Goal: Find specific page/section: Go to known website

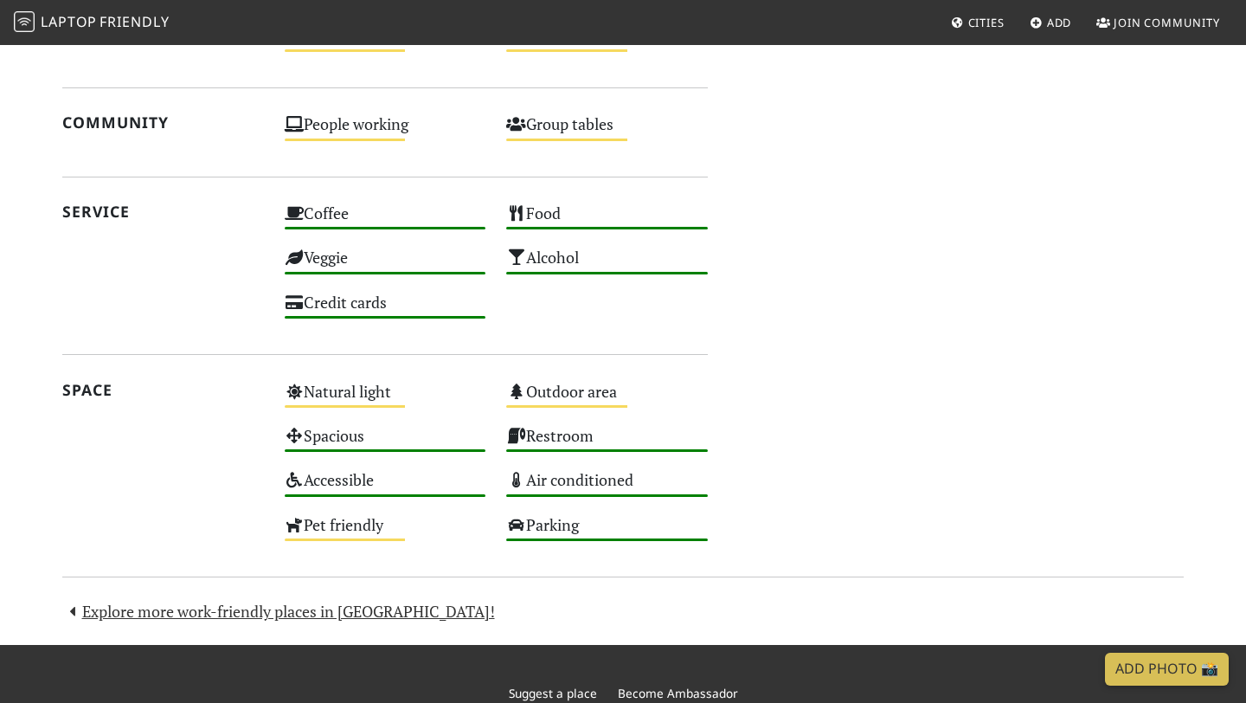
scroll to position [852, 0]
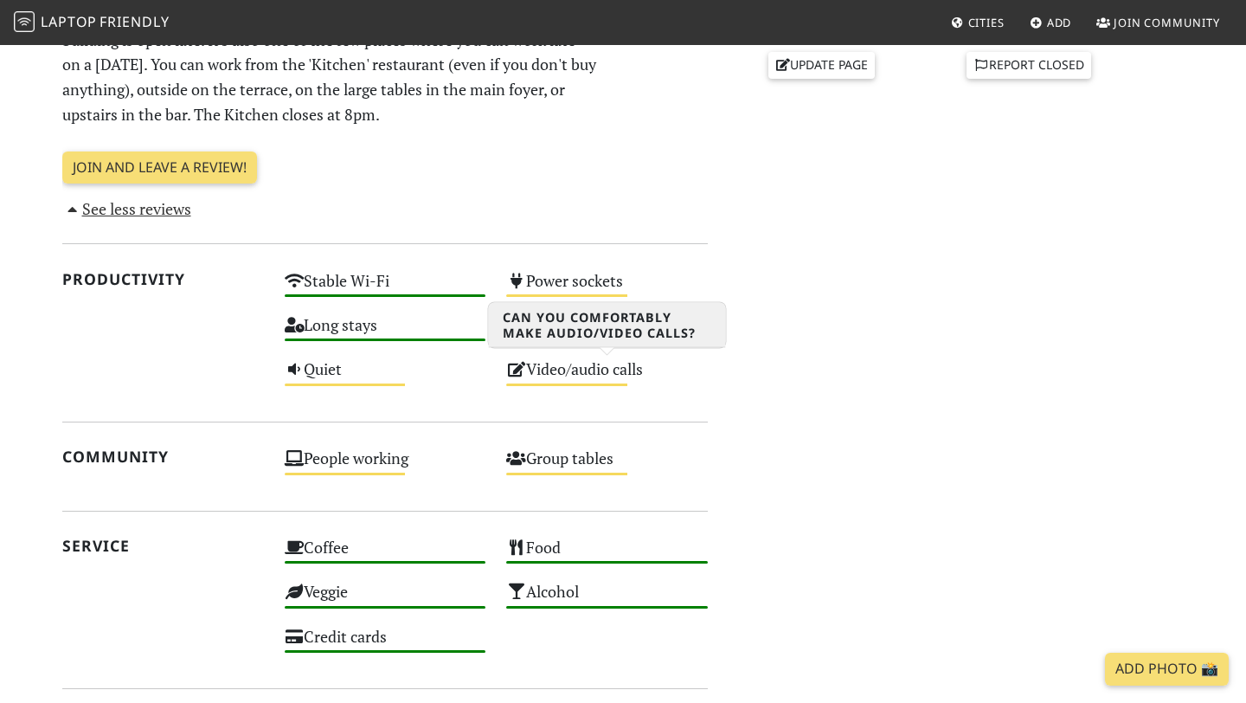
click at [533, 370] on div "Video/audio calls Medium" at bounding box center [607, 377] width 222 height 44
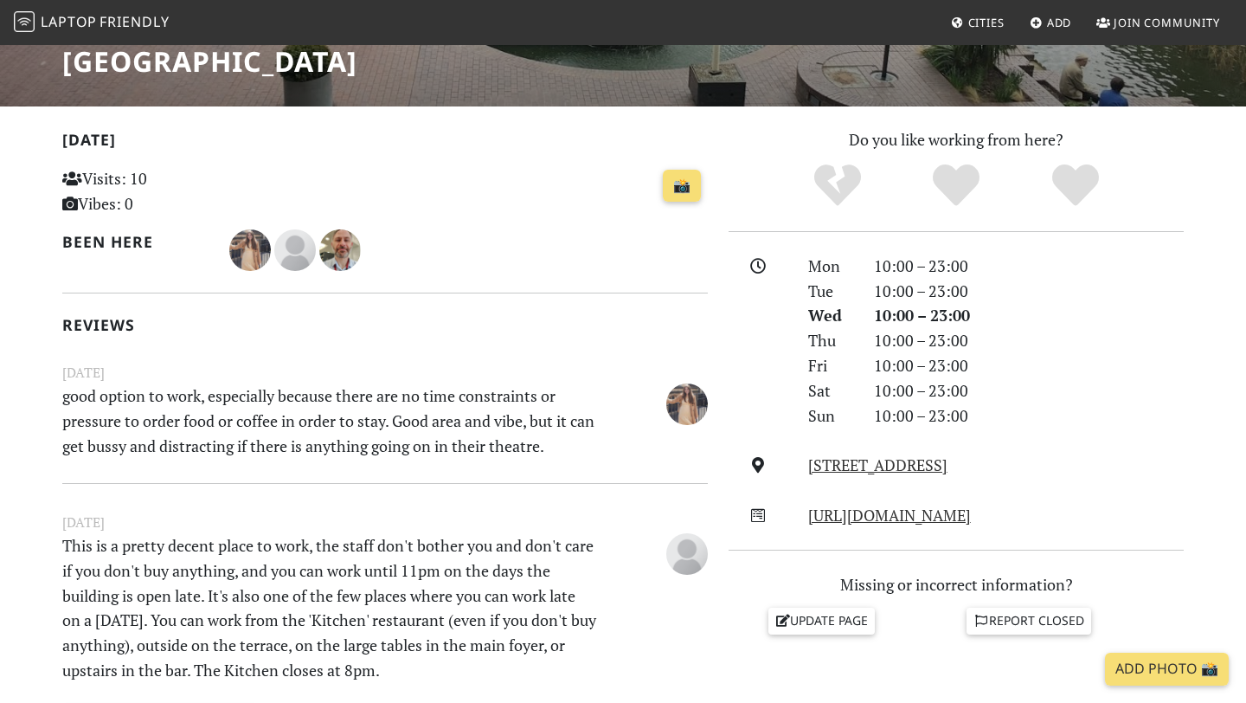
scroll to position [92, 0]
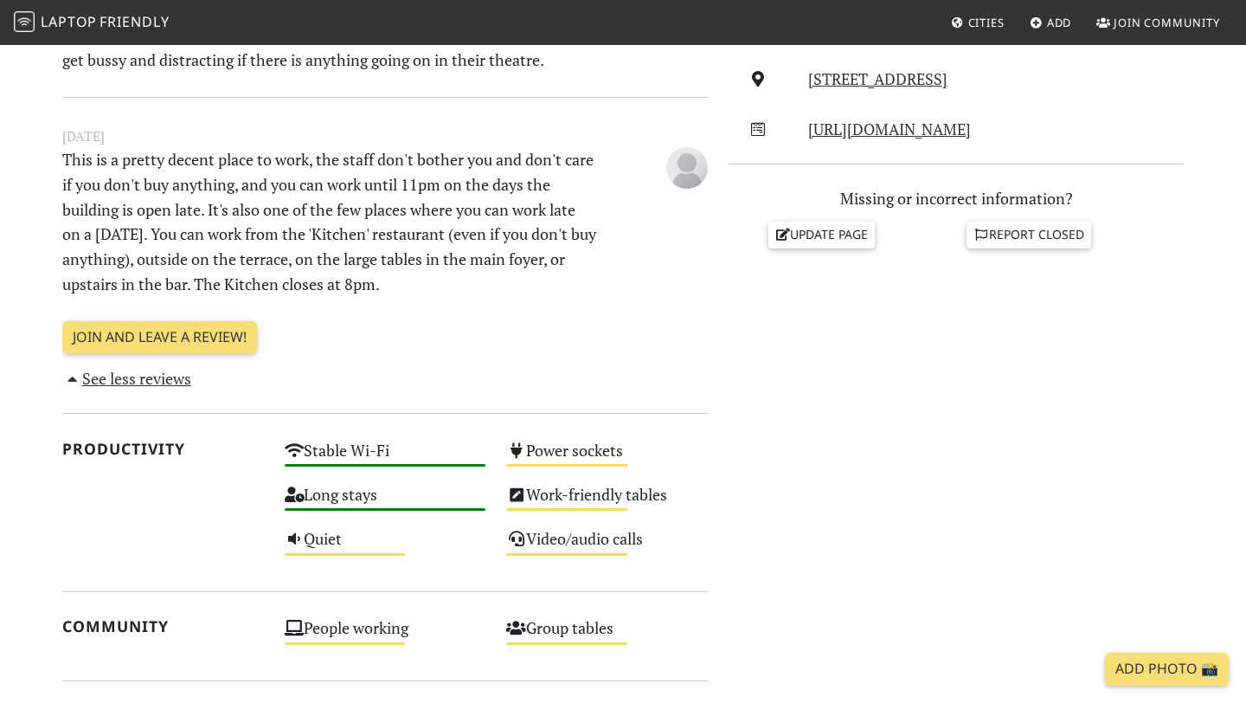
scroll to position [525, 0]
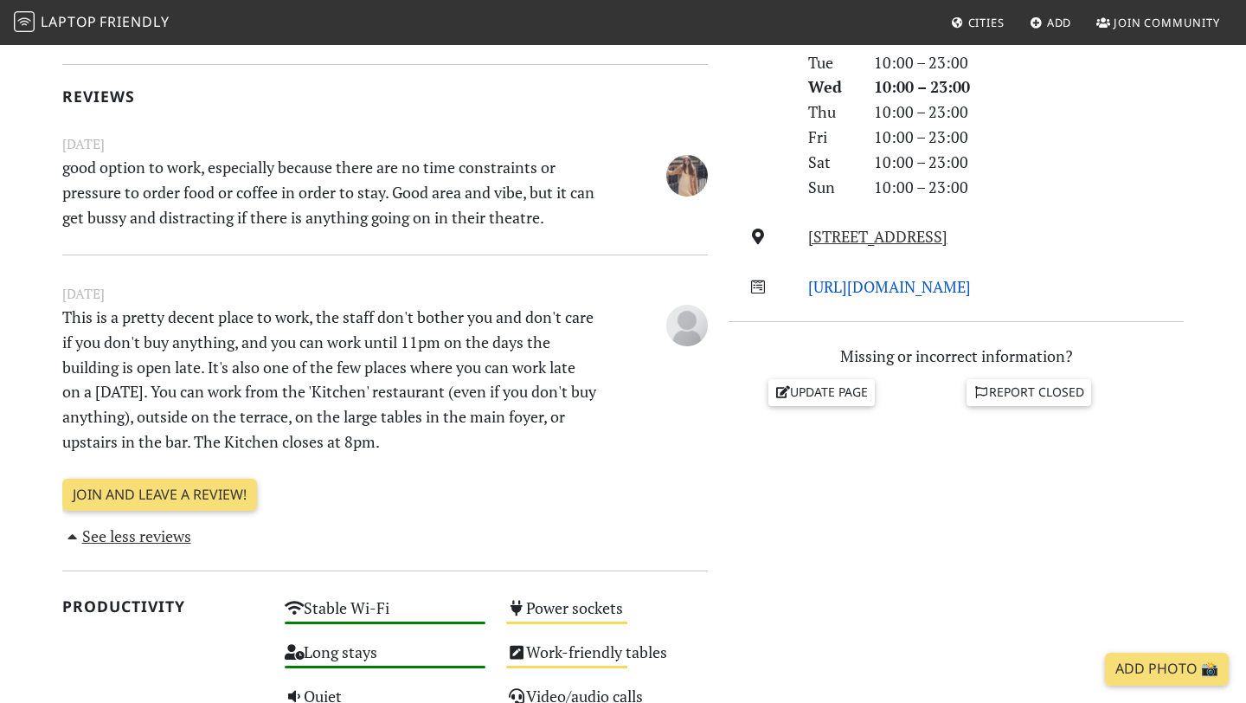
click at [819, 288] on link "[URL][DOMAIN_NAME]" at bounding box center [889, 286] width 163 height 21
